Goal: Navigation & Orientation: Find specific page/section

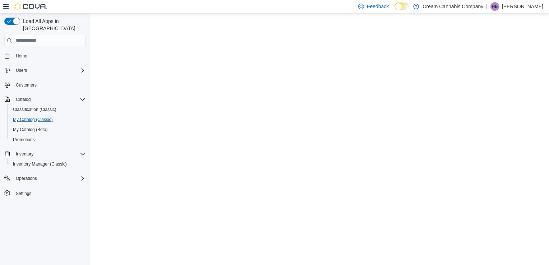
select select "**********"
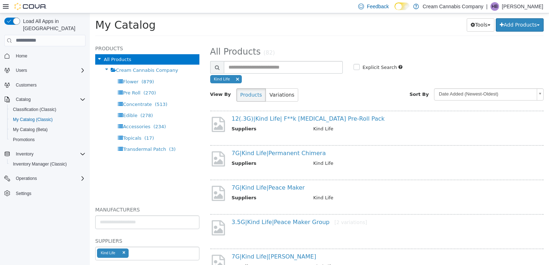
click at [523, 6] on p "[PERSON_NAME]" at bounding box center [522, 6] width 41 height 9
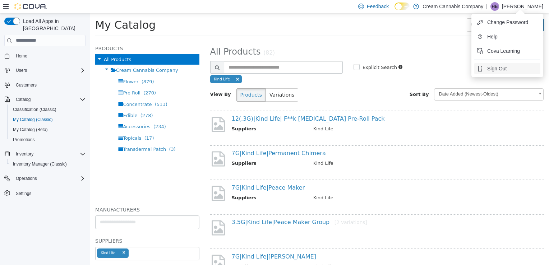
click at [496, 71] on span "Sign Out" at bounding box center [496, 68] width 19 height 7
